Goal: Task Accomplishment & Management: Use online tool/utility

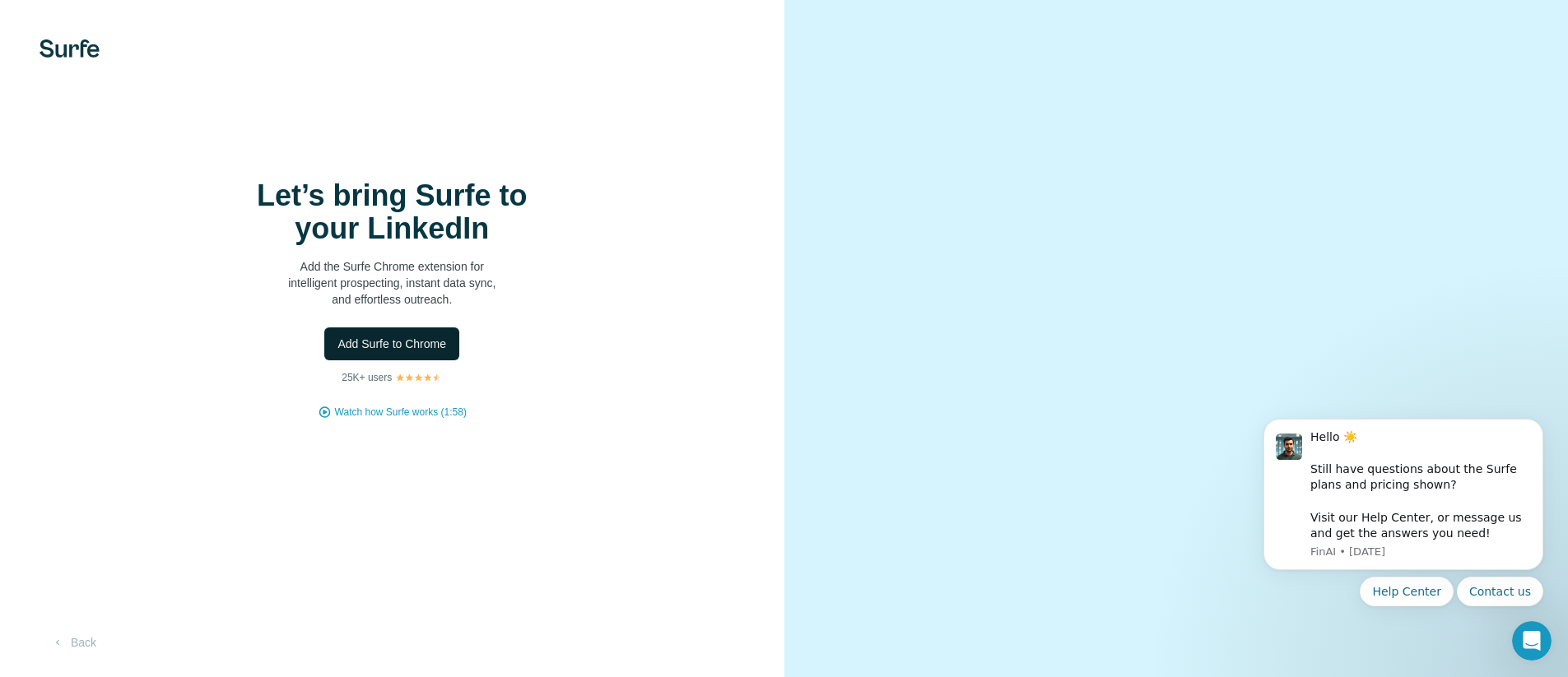
click at [380, 353] on span "Add Surfe to Chrome" at bounding box center [392, 343] width 109 height 16
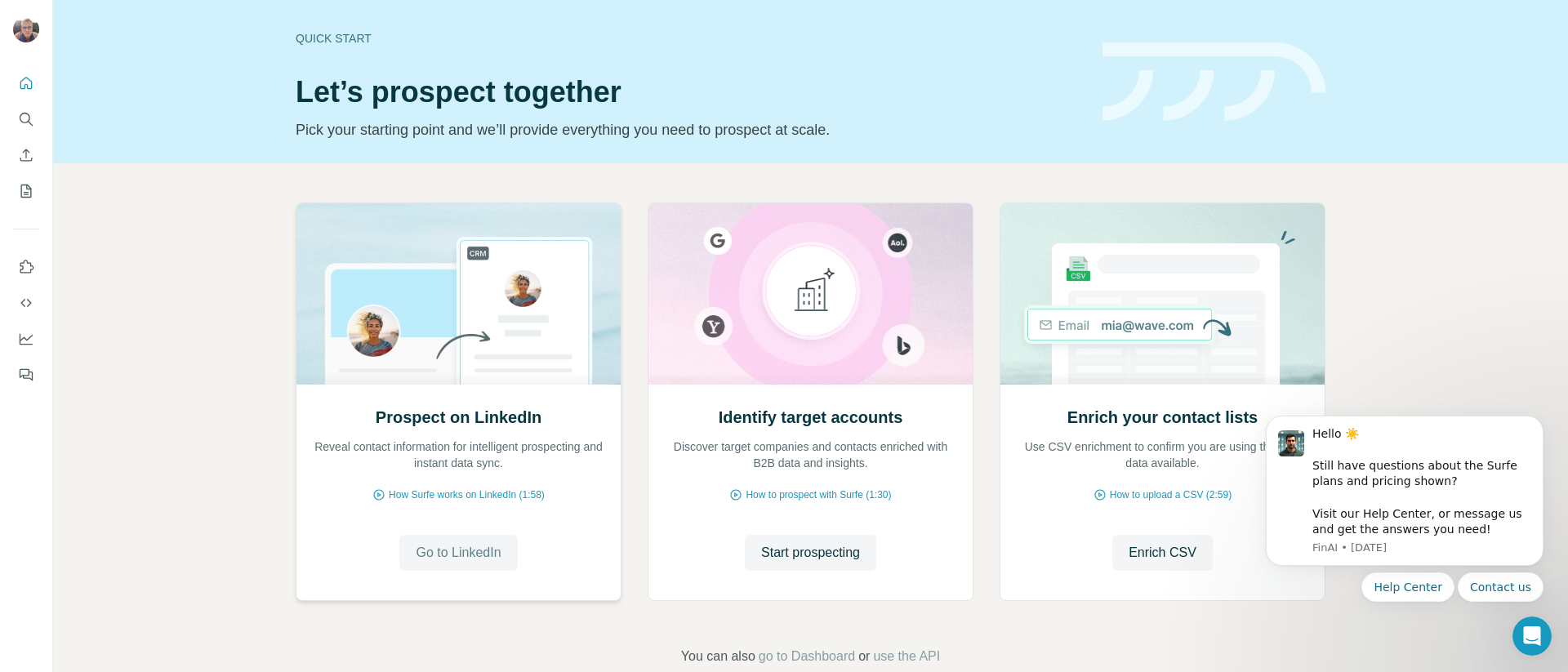
click at [464, 562] on span "Go to LinkedIn" at bounding box center [458, 552] width 85 height 19
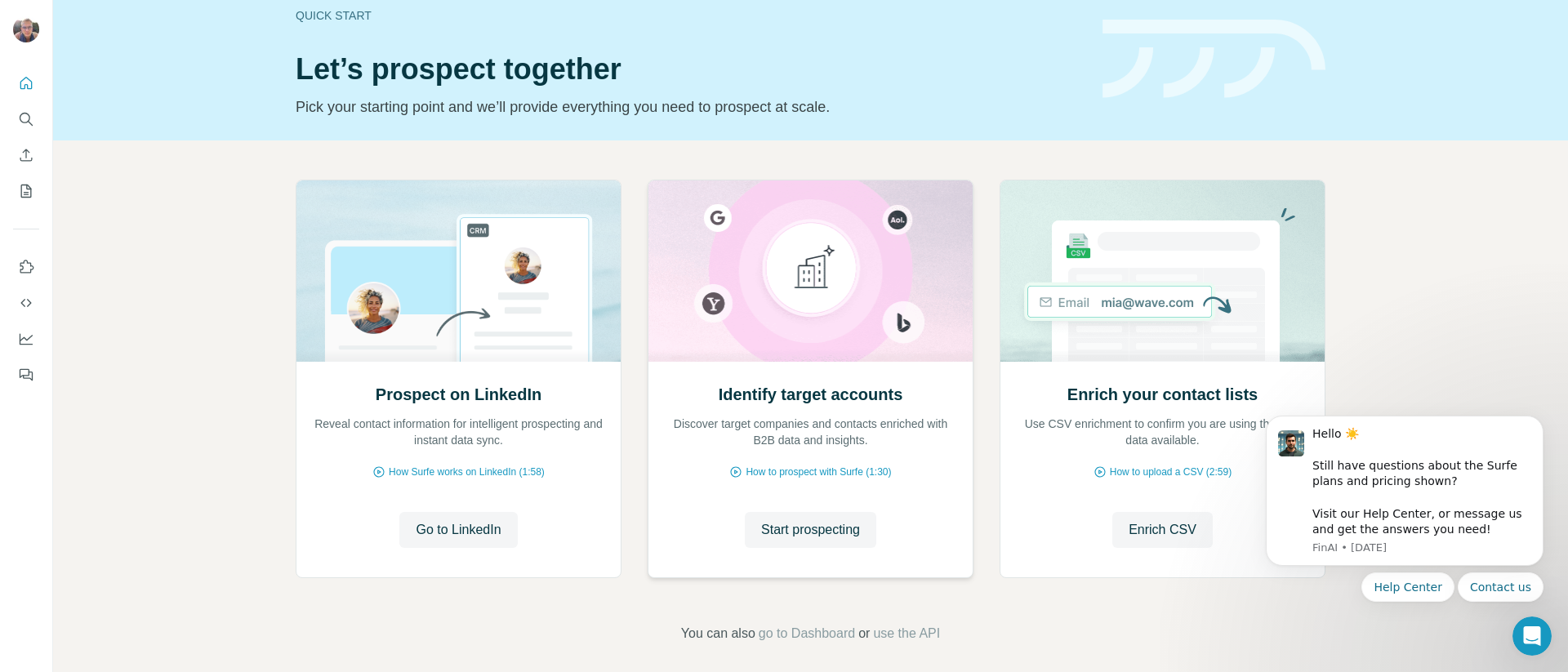
scroll to position [33, 0]
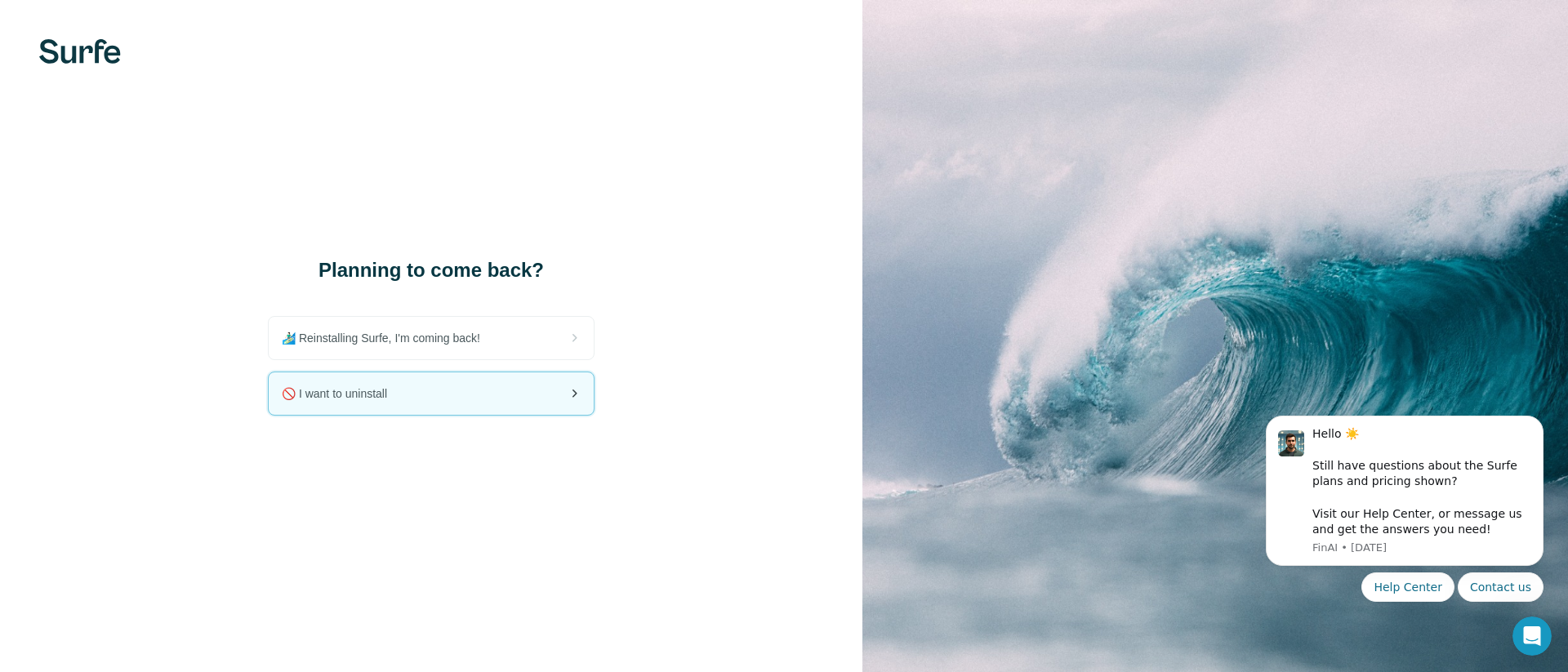
click at [348, 393] on span "🚫 I want to uninstall" at bounding box center [341, 393] width 118 height 16
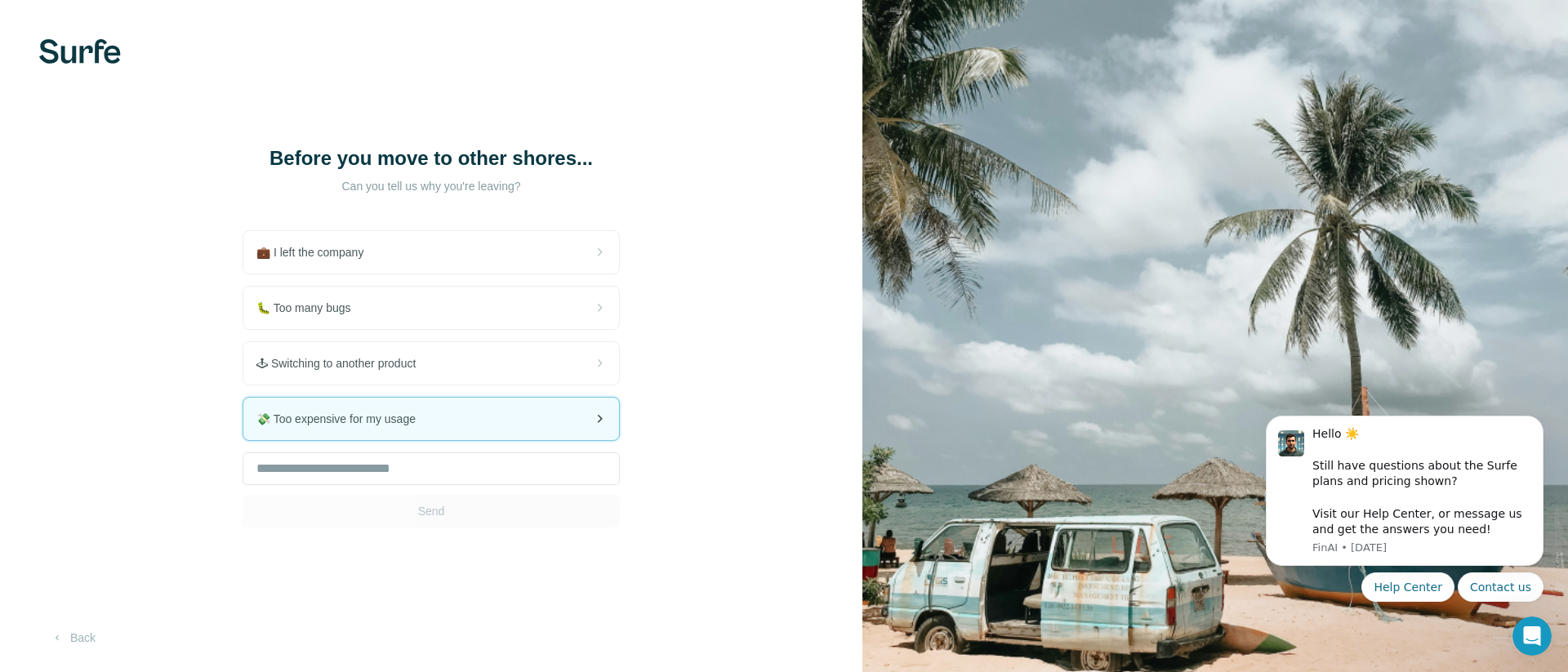
click at [411, 429] on div "💸 Too expensive for my usage" at bounding box center [432, 419] width 376 height 42
